Goal: Information Seeking & Learning: Learn about a topic

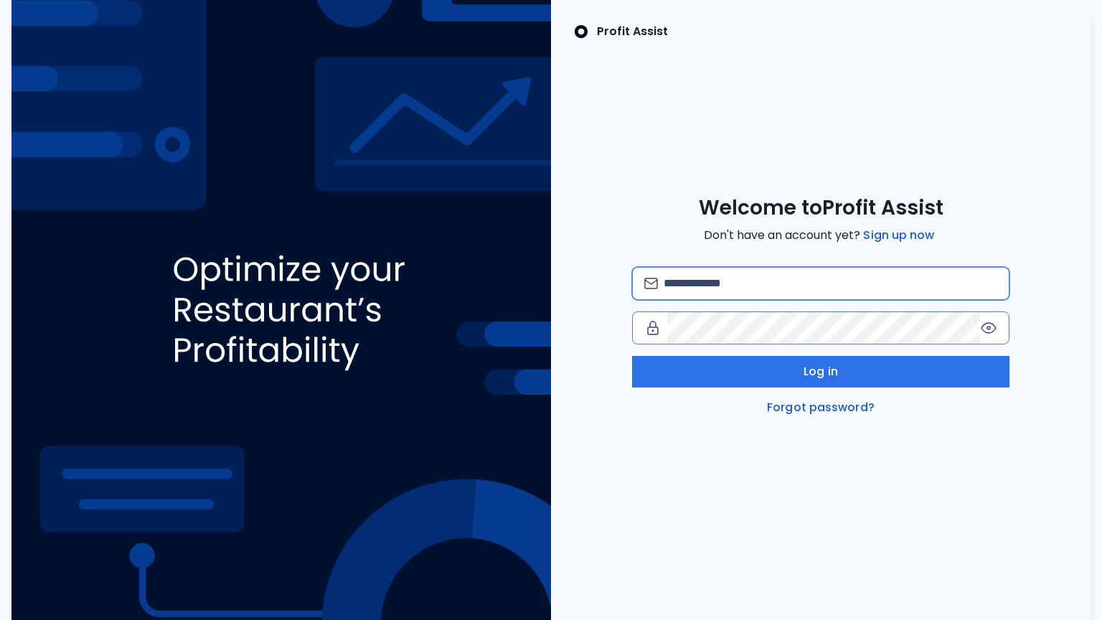
click at [736, 281] on input "email" at bounding box center [831, 284] width 334 height 32
type input "**********"
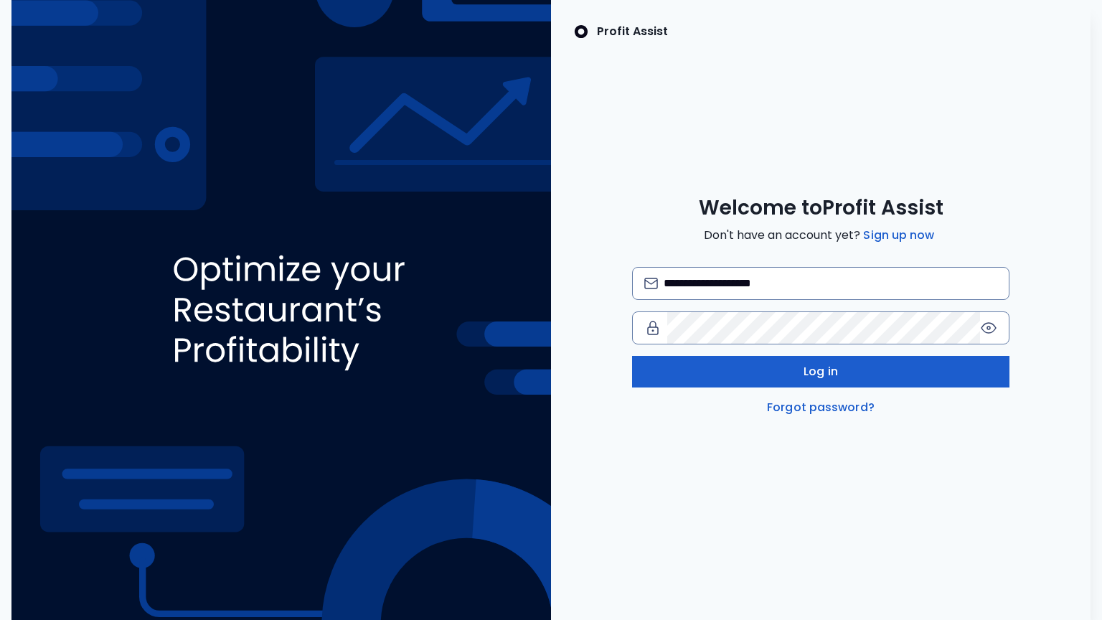
click at [760, 372] on button "Log in" at bounding box center [821, 372] width 378 height 32
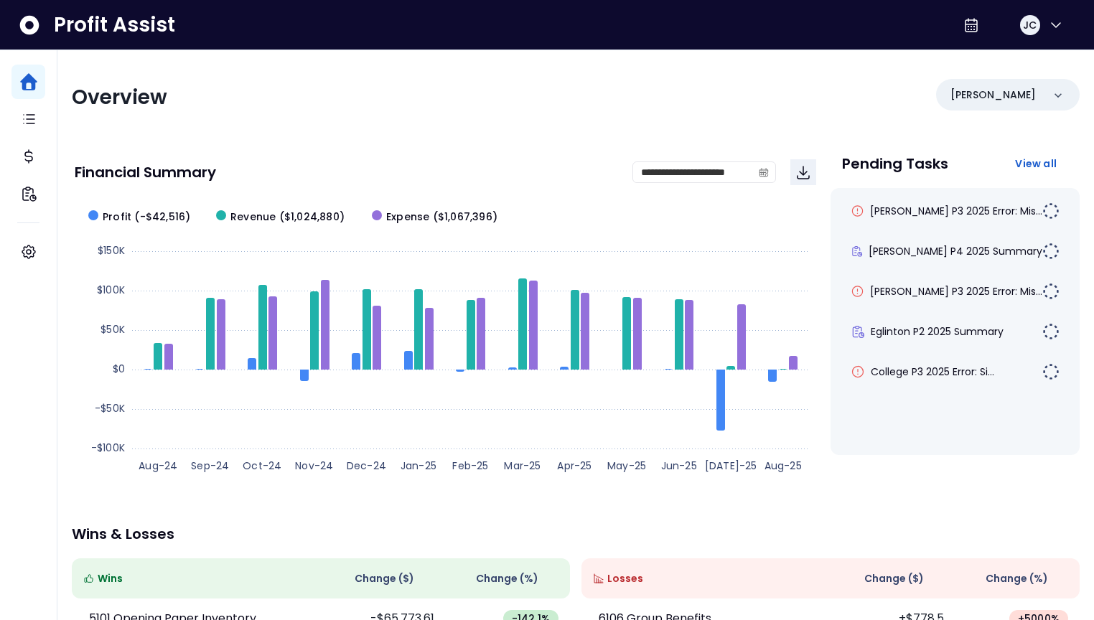
click at [240, 98] on div "Overview" at bounding box center [319, 98] width 495 height 26
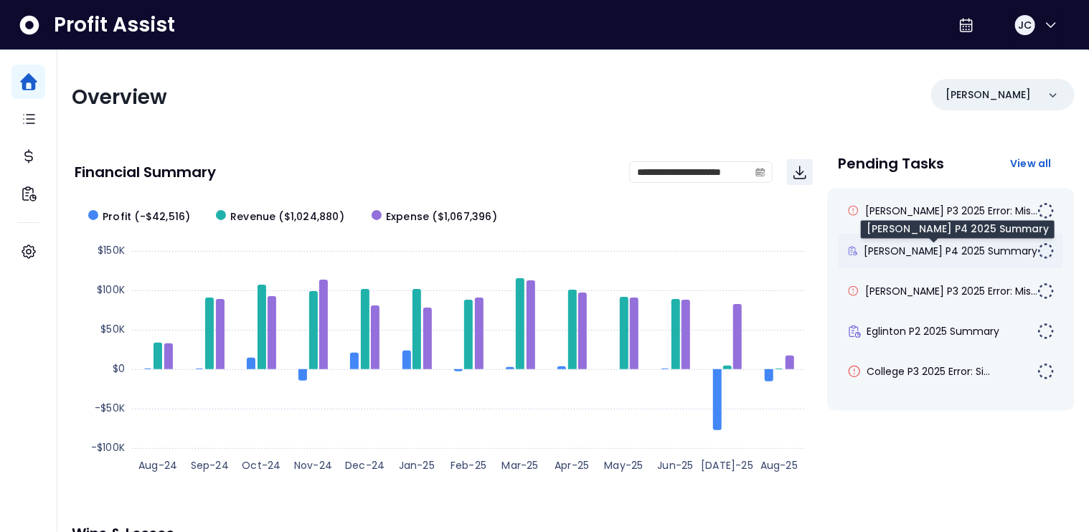
click at [898, 248] on span "[PERSON_NAME] P4 2025 Summary" at bounding box center [951, 251] width 174 height 14
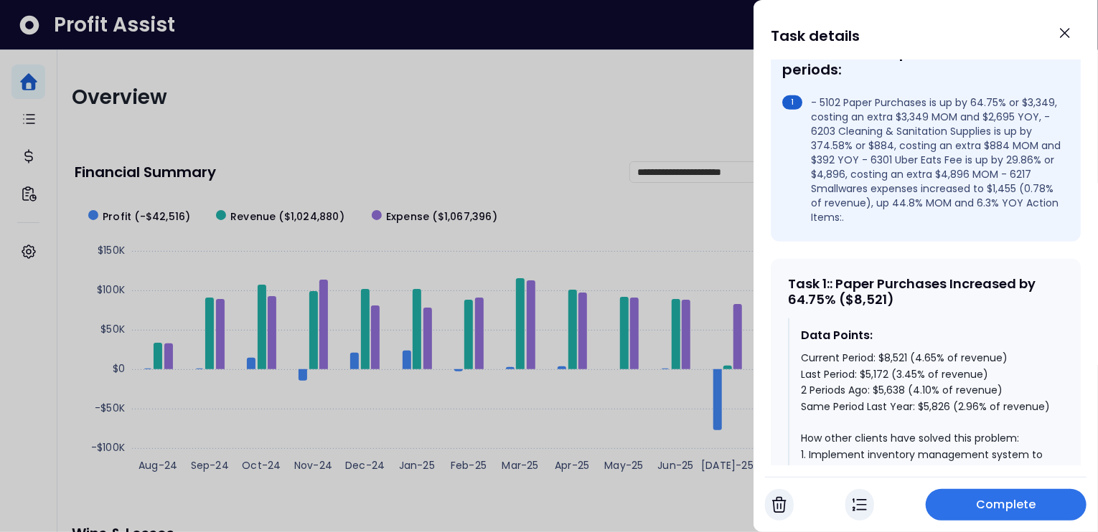
scroll to position [494, 0]
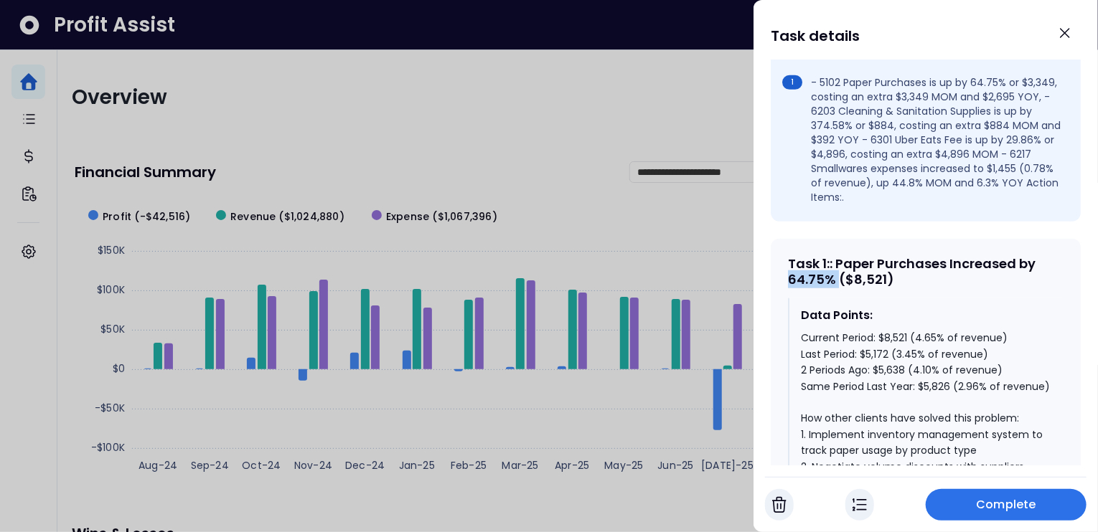
drag, startPoint x: 837, startPoint y: 257, endPoint x: 789, endPoint y: 256, distance: 47.4
click at [789, 256] on div "Task 1 : : Paper Purchases Increased by 64.75% ($8,521)" at bounding box center [926, 271] width 276 height 31
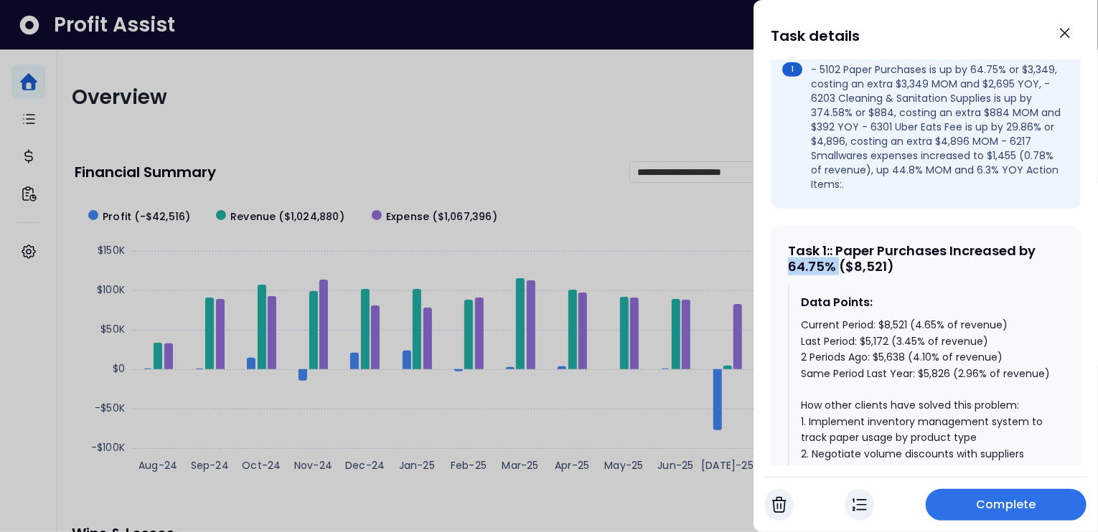
scroll to position [570, 0]
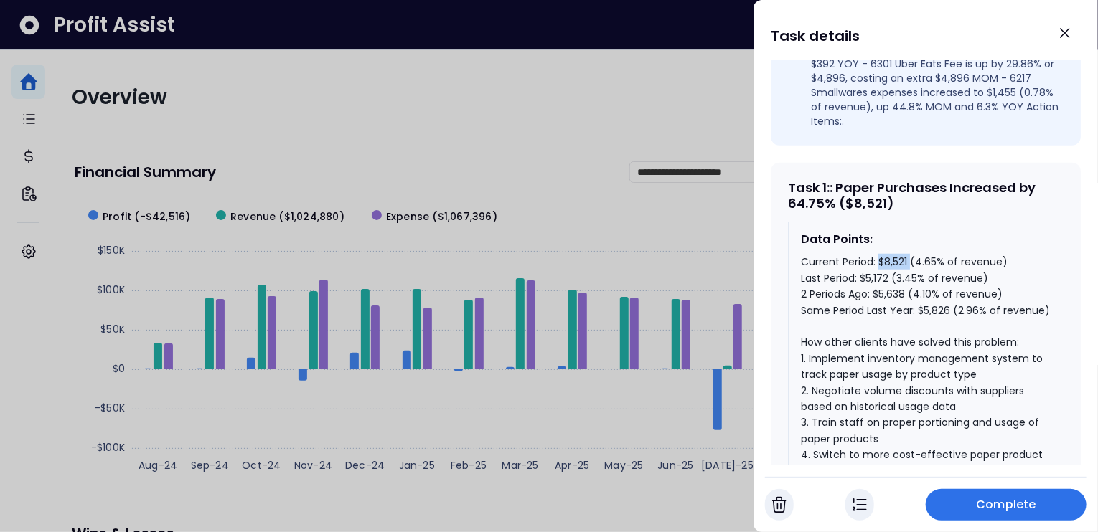
drag, startPoint x: 877, startPoint y: 236, endPoint x: 911, endPoint y: 237, distance: 33.7
click at [911, 254] on div "Current Period: $8,521 (4.65% of revenue) Last Period: $5,172 (3.45% of revenue…" at bounding box center [926, 422] width 251 height 337
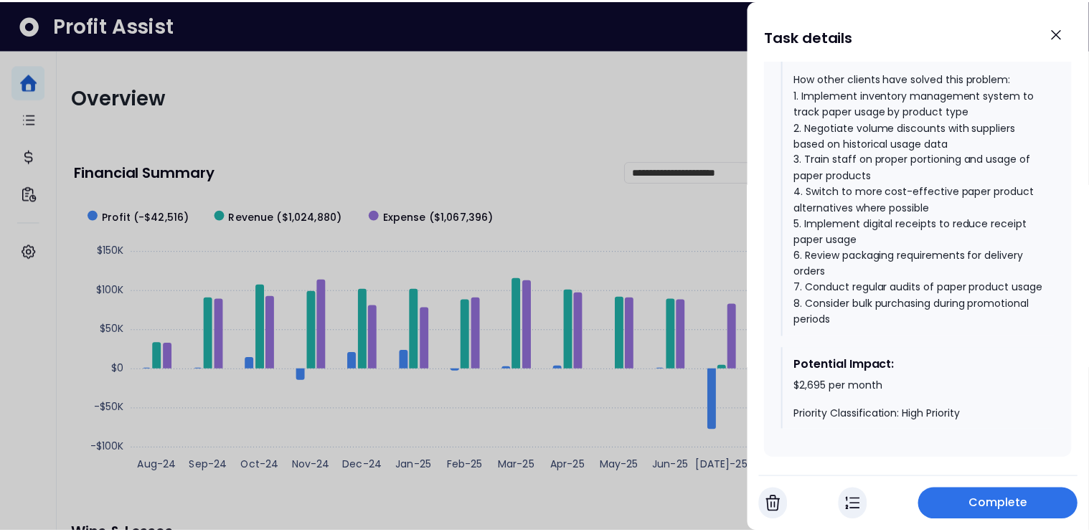
scroll to position [851, 0]
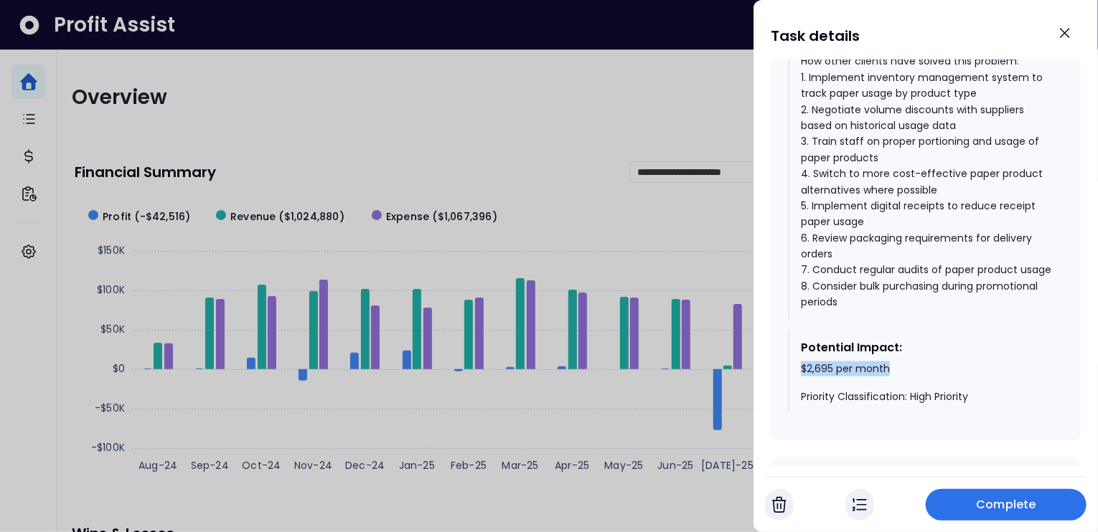
drag, startPoint x: 801, startPoint y: 375, endPoint x: 902, endPoint y: 378, distance: 100.5
click at [902, 378] on div "$2,695 per month Priority Classification: High Priority" at bounding box center [926, 383] width 251 height 42
click at [938, 372] on div "$2,695 per month Priority Classification: High Priority" at bounding box center [926, 383] width 251 height 42
drag, startPoint x: 801, startPoint y: 376, endPoint x: 901, endPoint y: 377, distance: 99.7
click at [900, 377] on div "$2,695 per month Priority Classification: High Priority" at bounding box center [926, 383] width 251 height 42
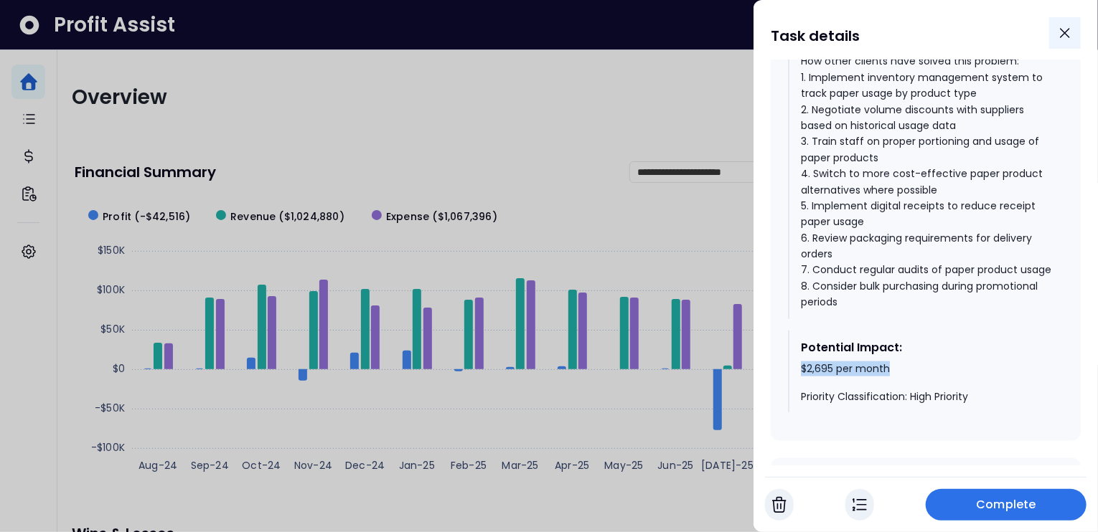
click at [1063, 31] on icon "Close" at bounding box center [1064, 33] width 9 height 9
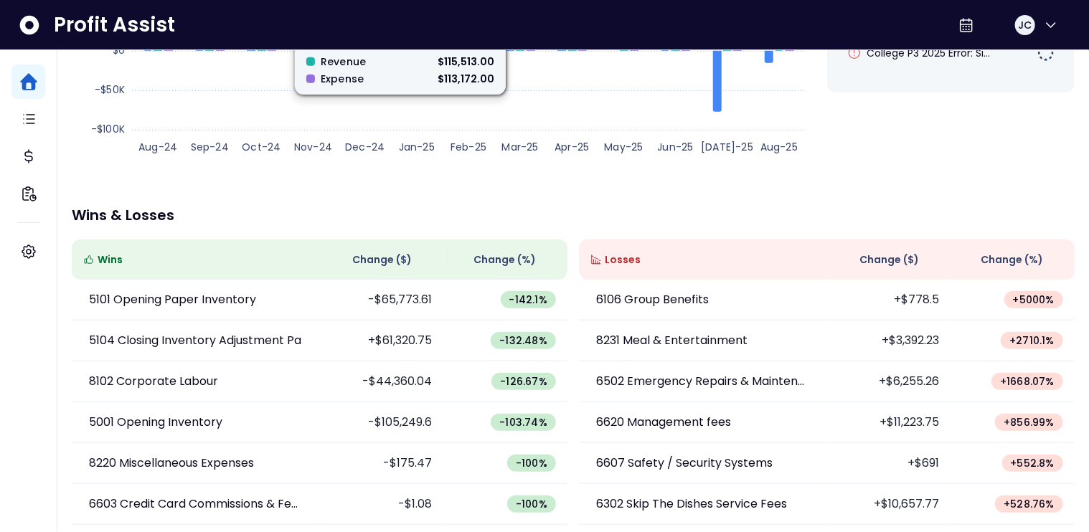
scroll to position [331, 0]
